Goal: Task Accomplishment & Management: Use online tool/utility

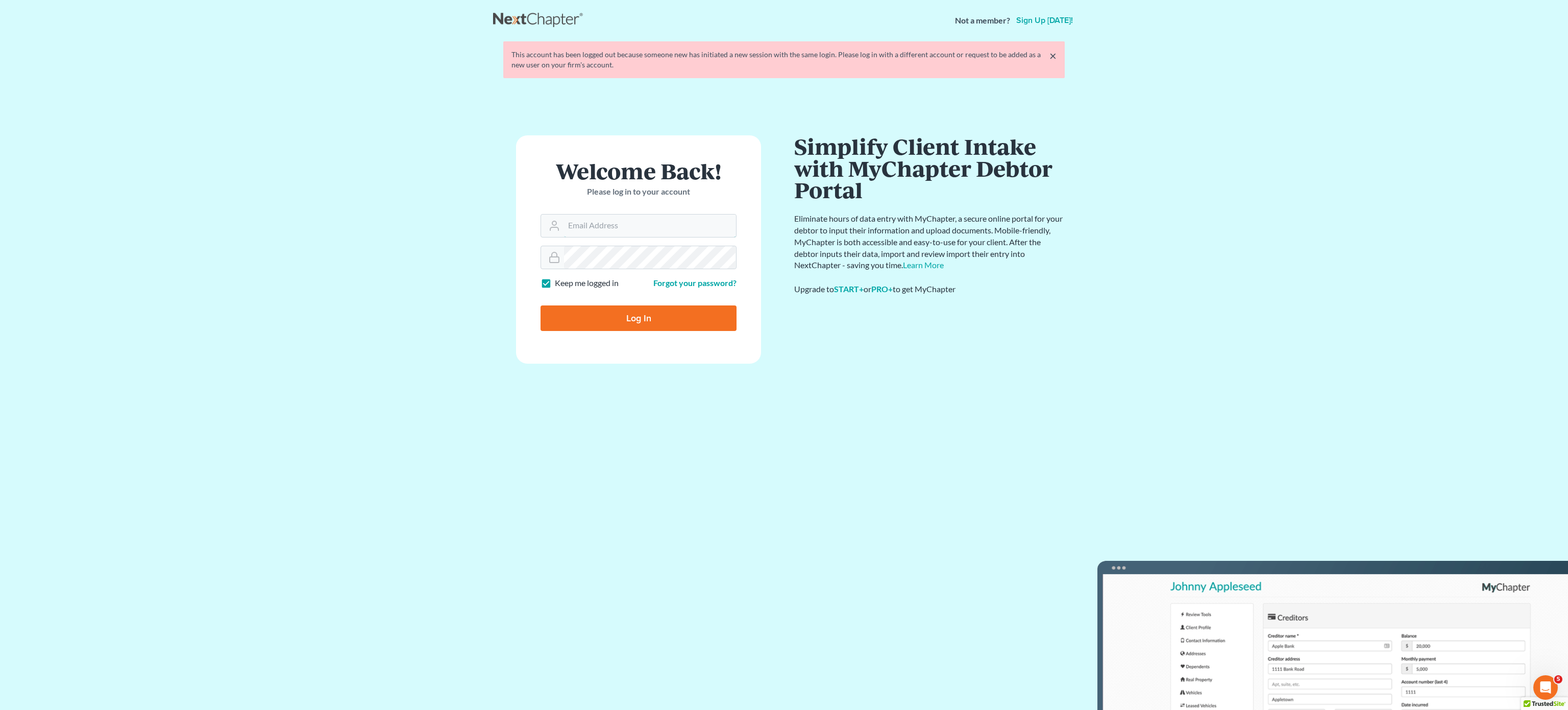
type input "[EMAIL_ADDRESS][DOMAIN_NAME]"
click at [612, 307] on input "Log In" at bounding box center [639, 318] width 196 height 26
type input "Thinking..."
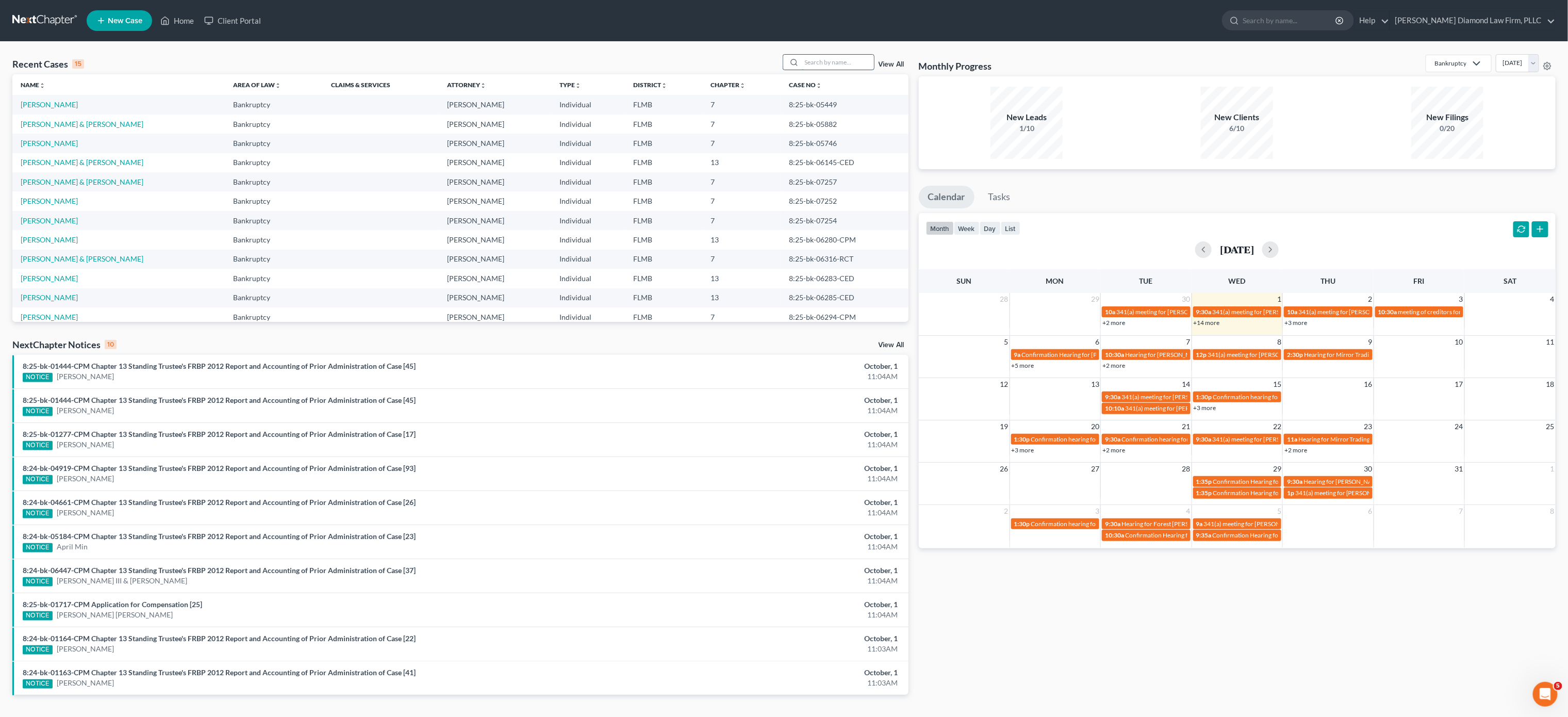
click at [824, 58] on input "search" at bounding box center [837, 62] width 72 height 15
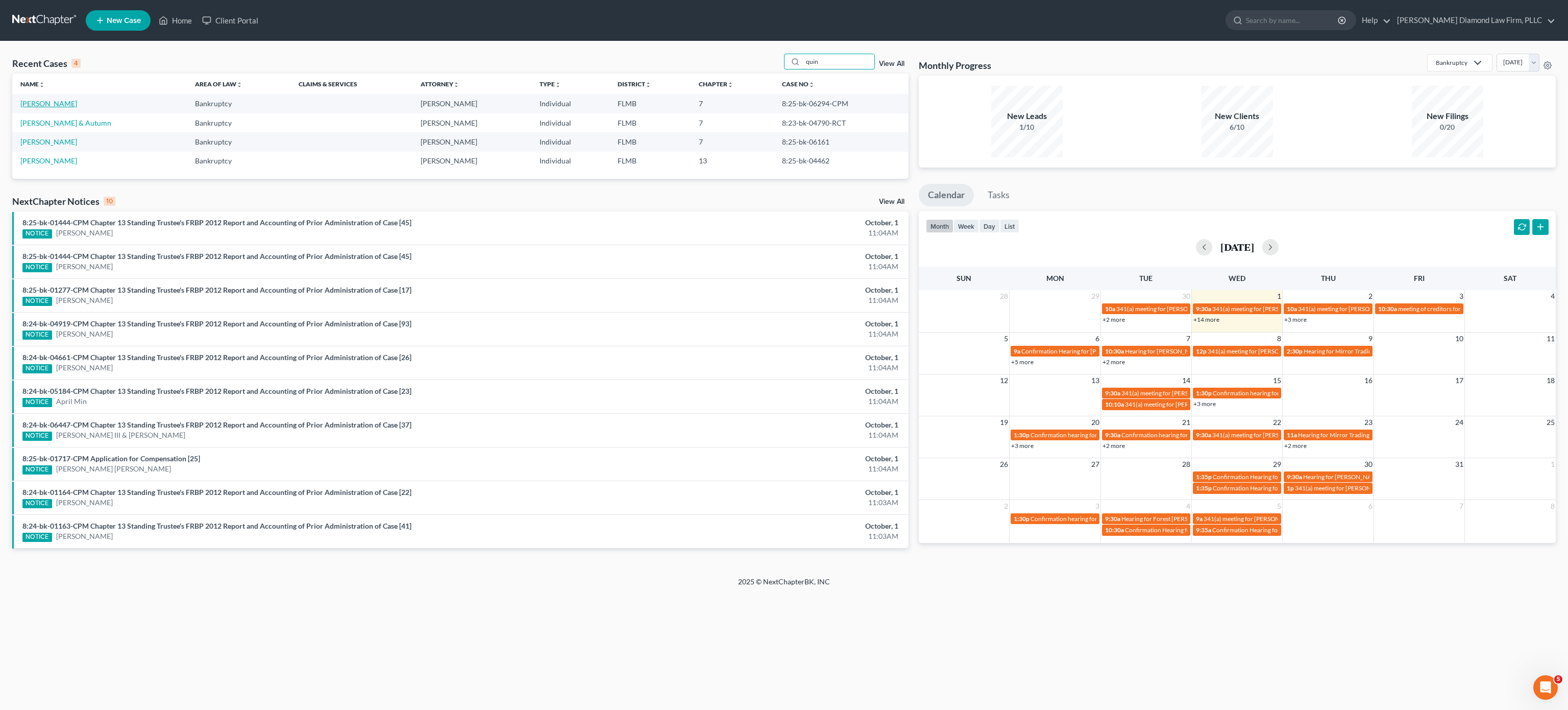
type input "quin"
click at [65, 104] on link "Quintanilla, Rodolfo" at bounding box center [49, 104] width 57 height 9
select select "12"
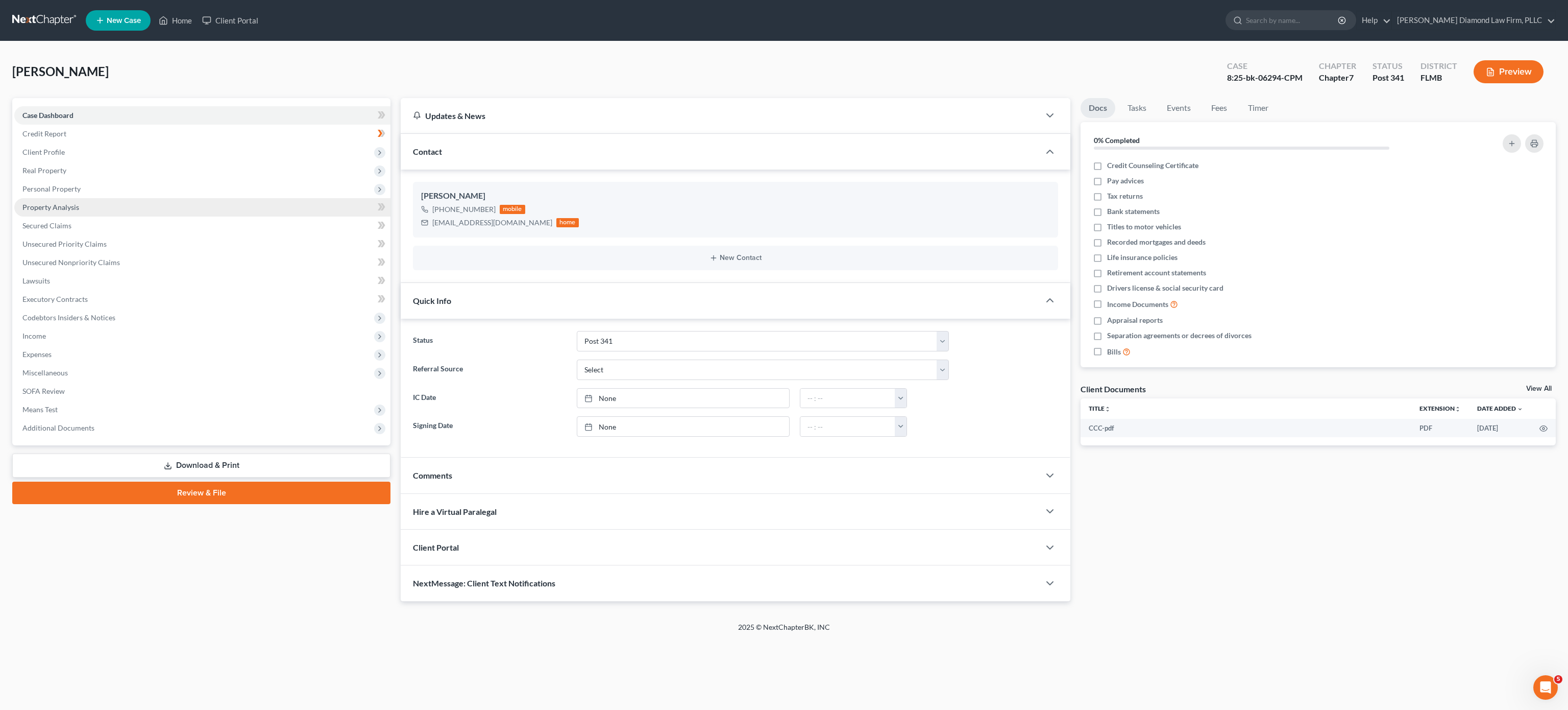
click at [70, 209] on span "Property Analysis" at bounding box center [51, 207] width 57 height 9
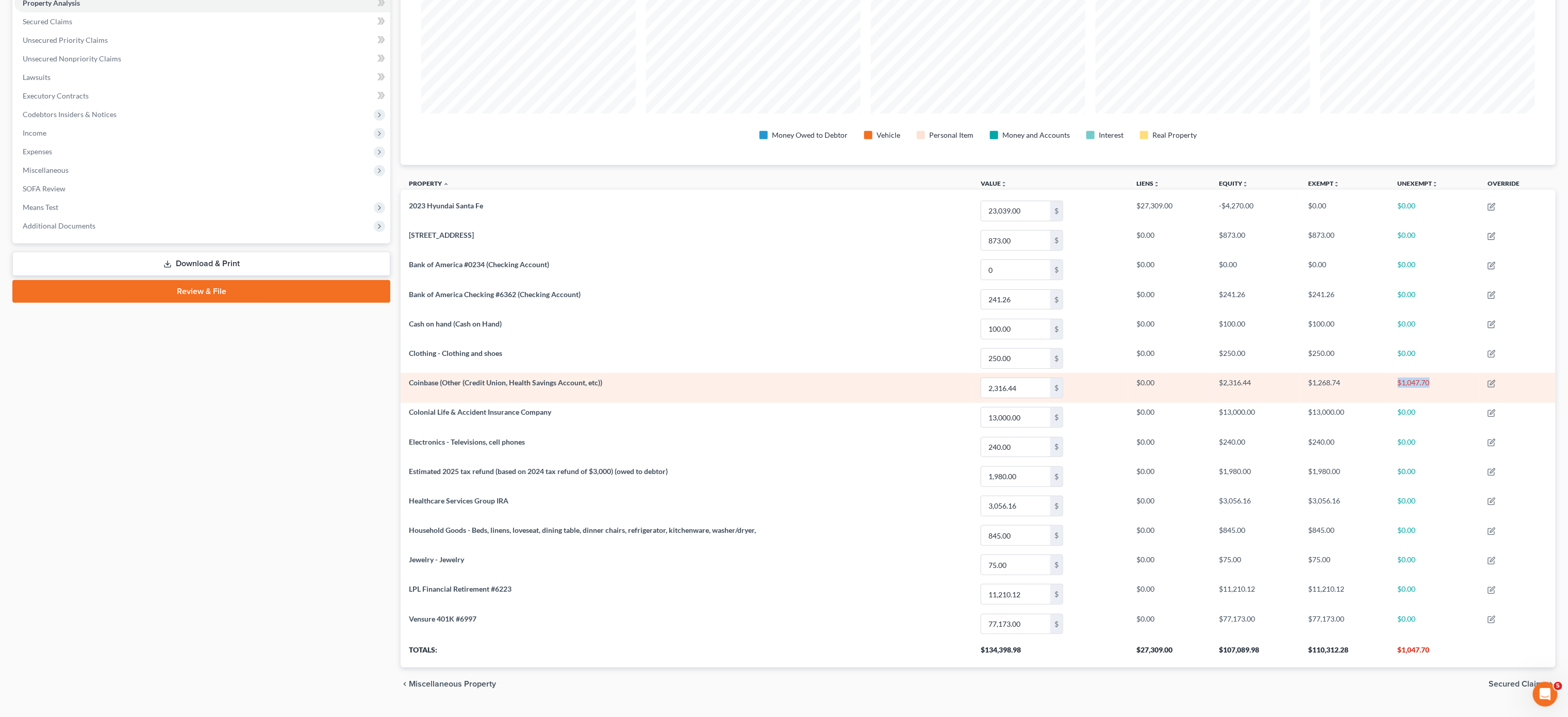
drag, startPoint x: 1450, startPoint y: 391, endPoint x: 1376, endPoint y: 388, distance: 74.1
click at [1376, 388] on tr "Coinbase (Other (Credit Union, Health Savings Account, etc)) 2,316.44 $ $0.00 $…" at bounding box center [978, 387] width 1155 height 30
copy tr "$1,047.70"
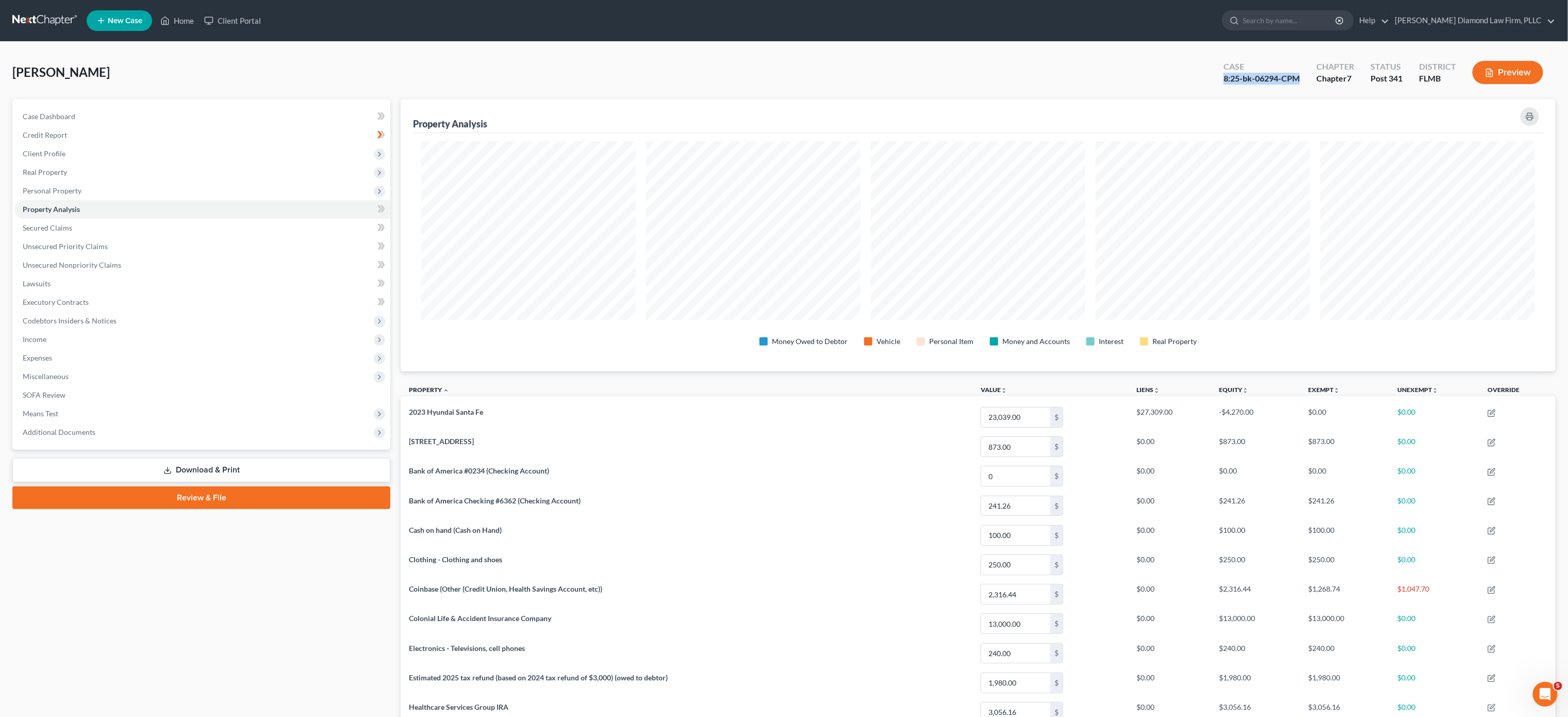
drag, startPoint x: 1304, startPoint y: 76, endPoint x: 1222, endPoint y: 79, distance: 82.1
click at [1222, 79] on div "Case 8:25-bk-06294-CPM" at bounding box center [1261, 73] width 93 height 30
copy div "8:25-bk-06294-CPM"
click at [1302, 21] on input "search" at bounding box center [1289, 20] width 94 height 19
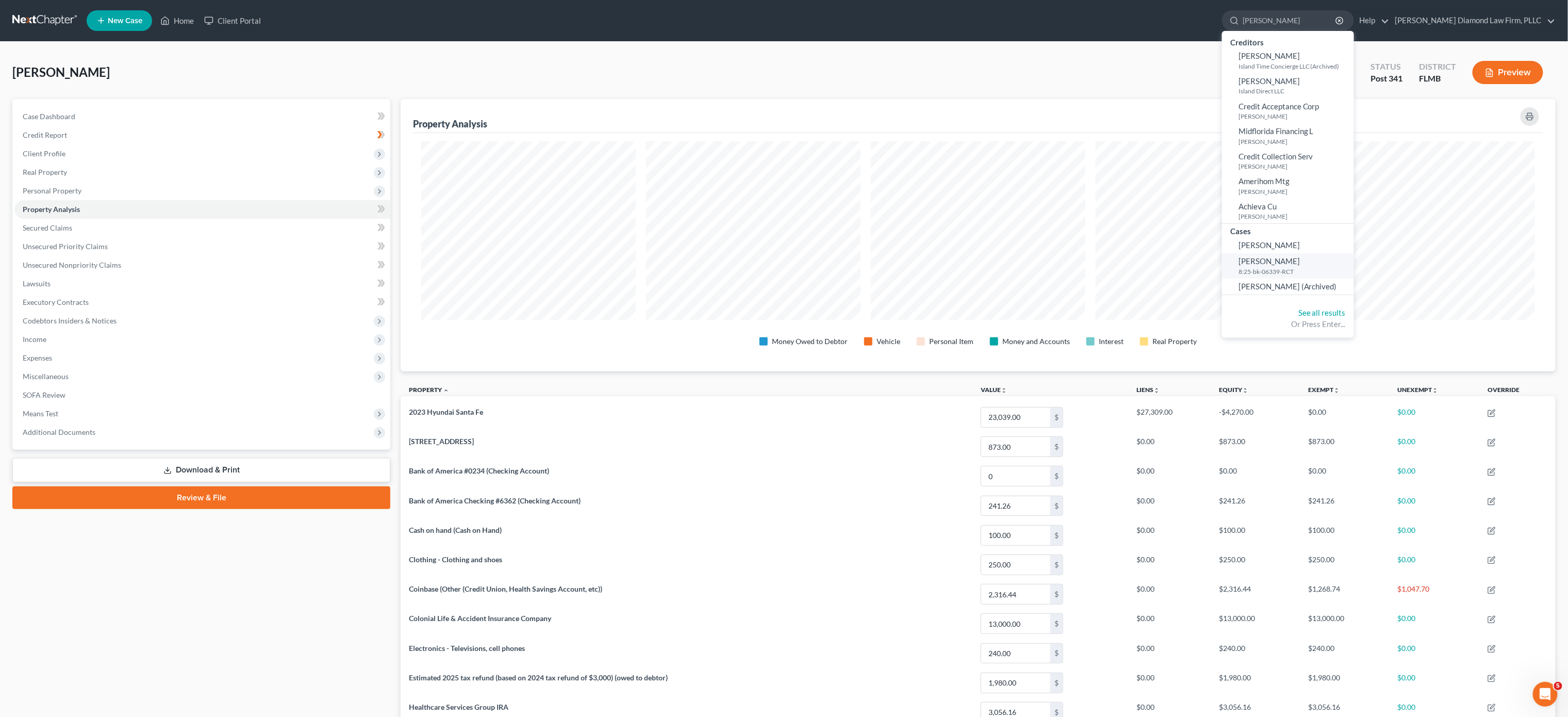
type input "martin jesse"
click at [1337, 263] on link "Martin, Jesse 8:25-bk-06339-RCT" at bounding box center [1288, 266] width 132 height 25
select select "5"
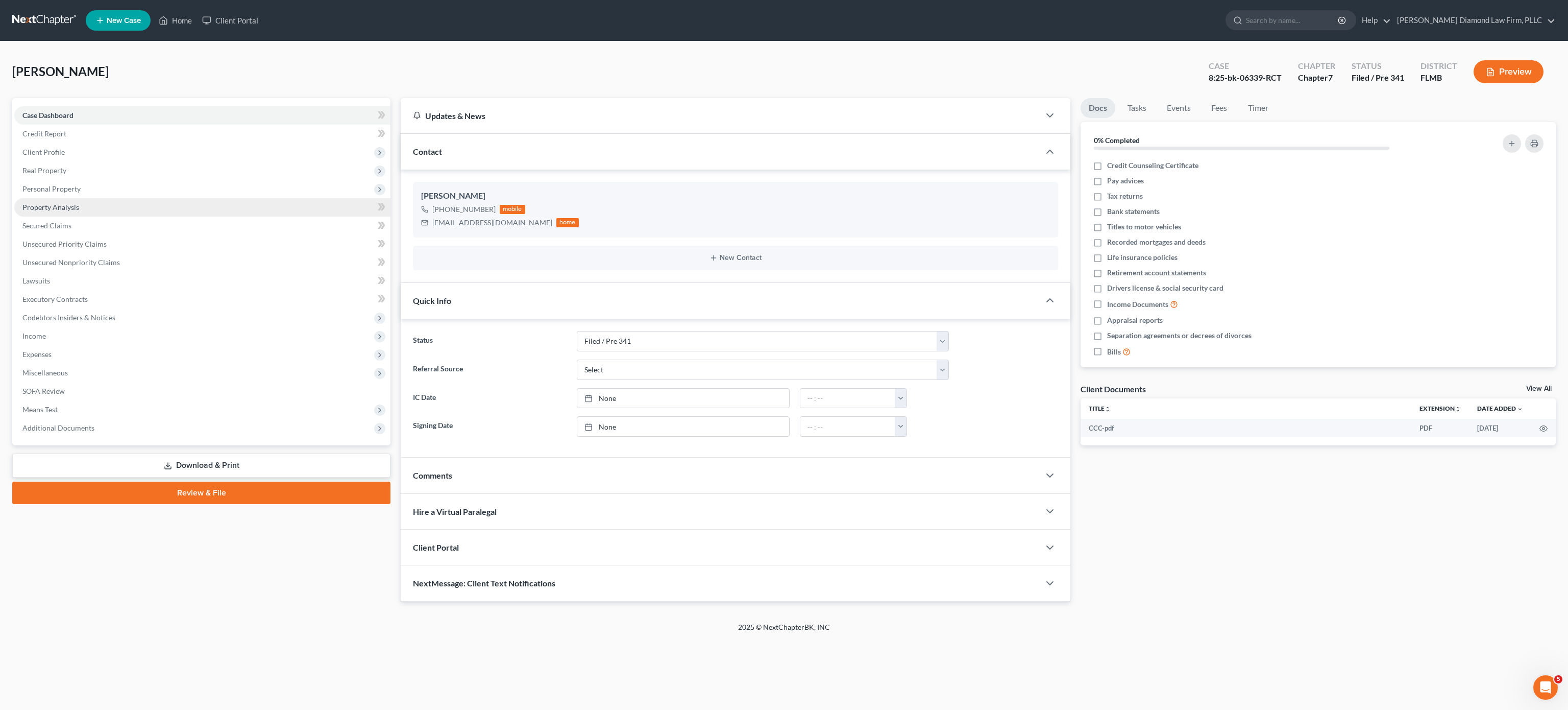
click at [80, 205] on link "Property Analysis" at bounding box center [202, 207] width 376 height 18
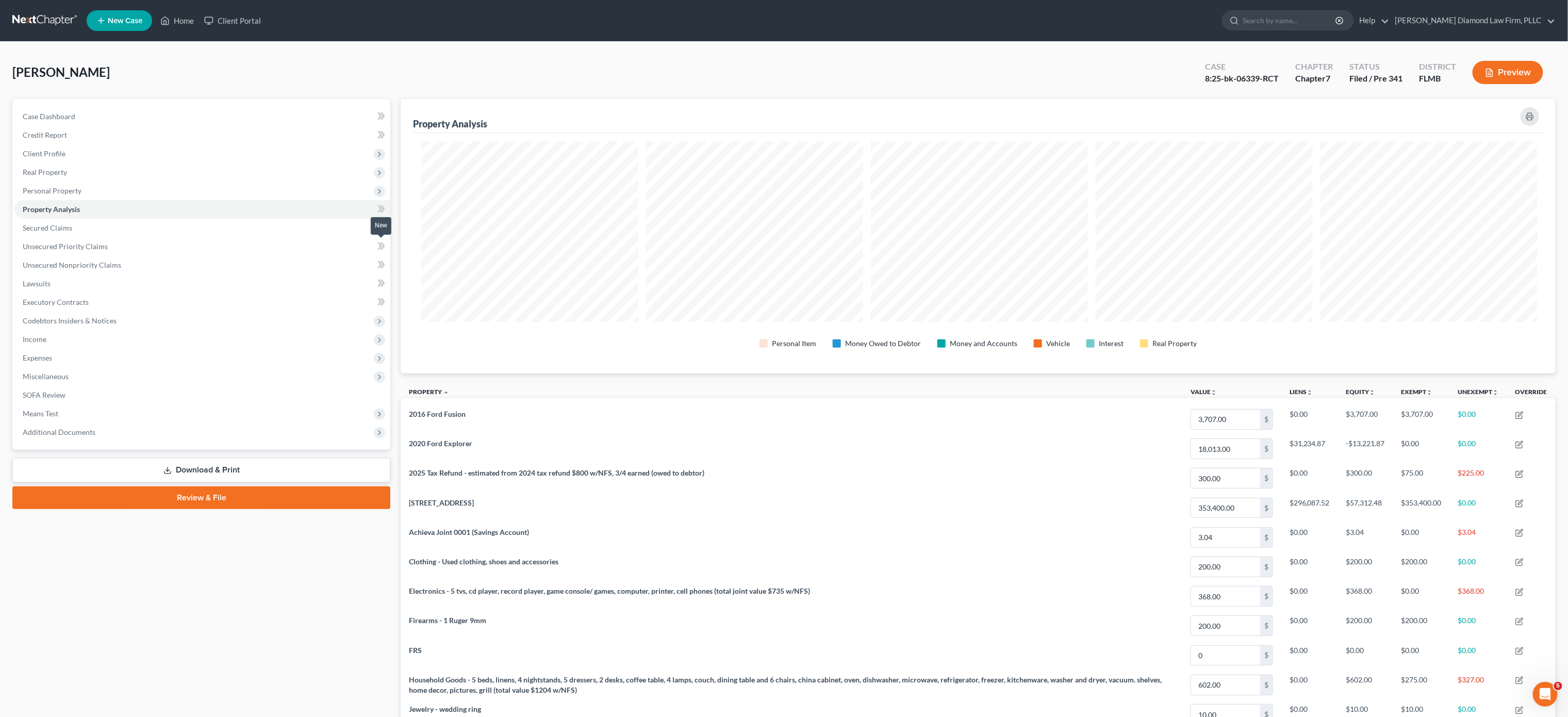
scroll to position [273, 1155]
